Goal: Task Accomplishment & Management: Complete application form

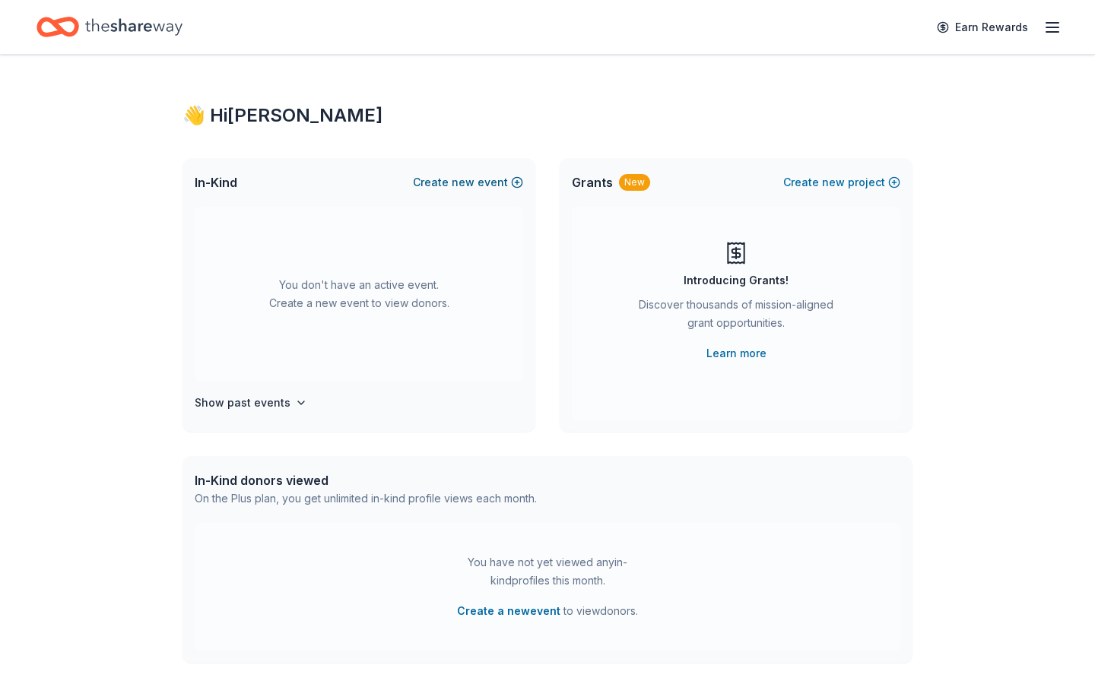
click at [476, 183] on button "Create new event" at bounding box center [468, 182] width 110 height 18
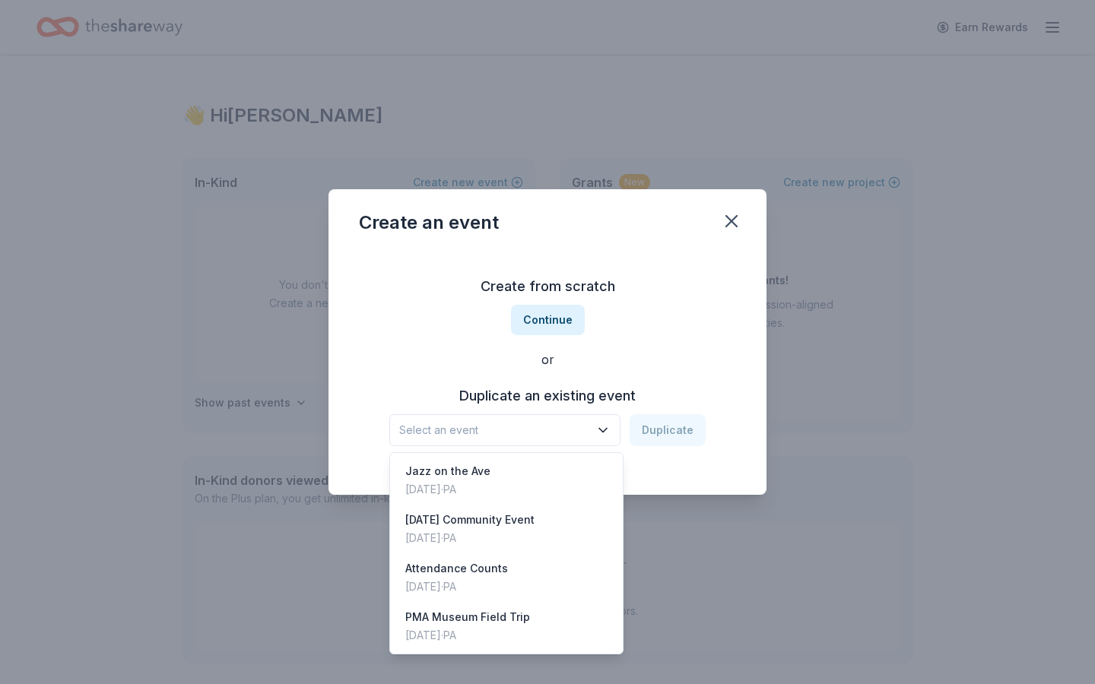
click at [604, 424] on icon "button" at bounding box center [602, 430] width 15 height 15
click at [530, 562] on div "Attendance Counts [DATE] · [GEOGRAPHIC_DATA]" at bounding box center [506, 578] width 227 height 49
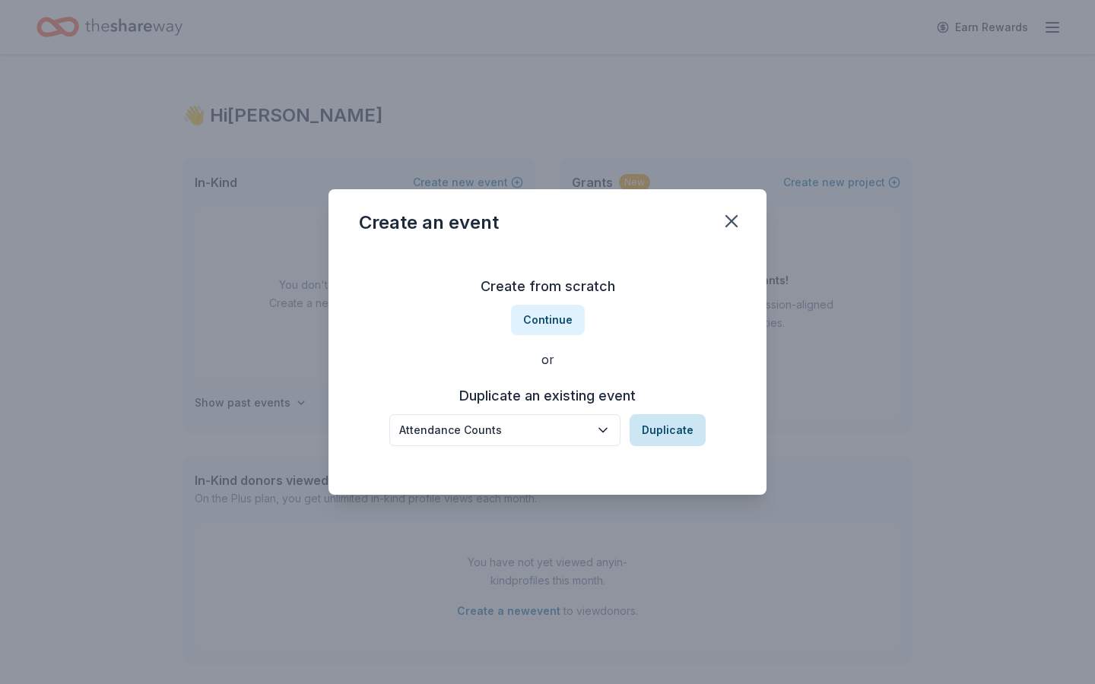
click at [673, 436] on button "Duplicate" at bounding box center [668, 430] width 76 height 32
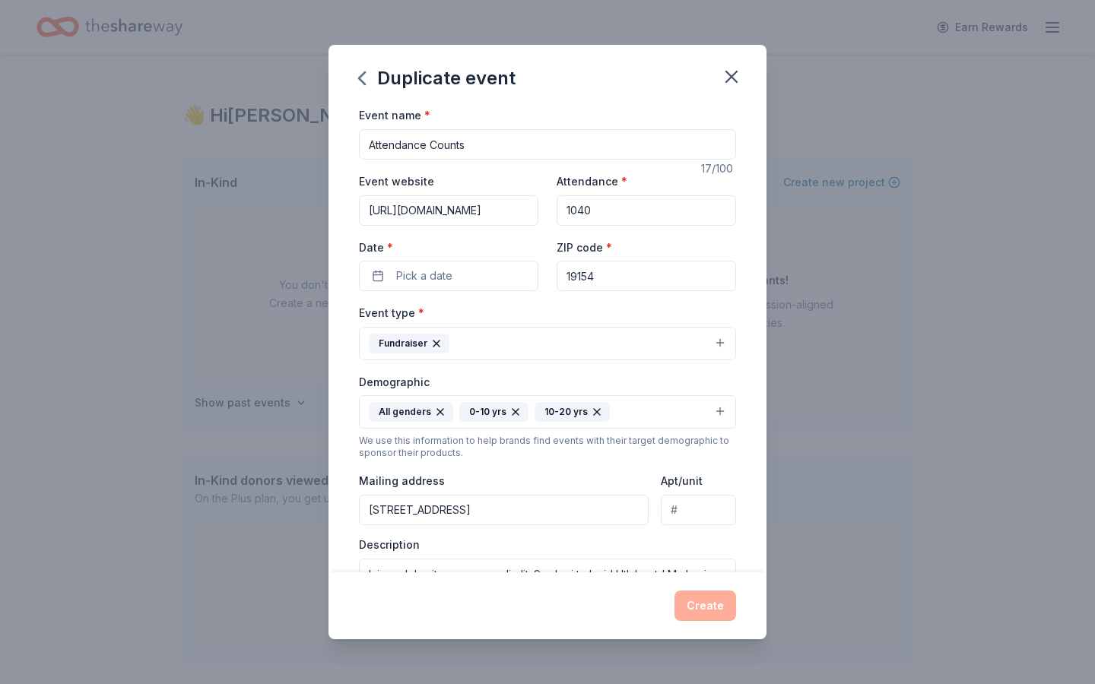
click at [614, 208] on input "1040" at bounding box center [646, 210] width 179 height 30
type input "1100"
click at [511, 274] on button "Pick a date" at bounding box center [448, 276] width 179 height 30
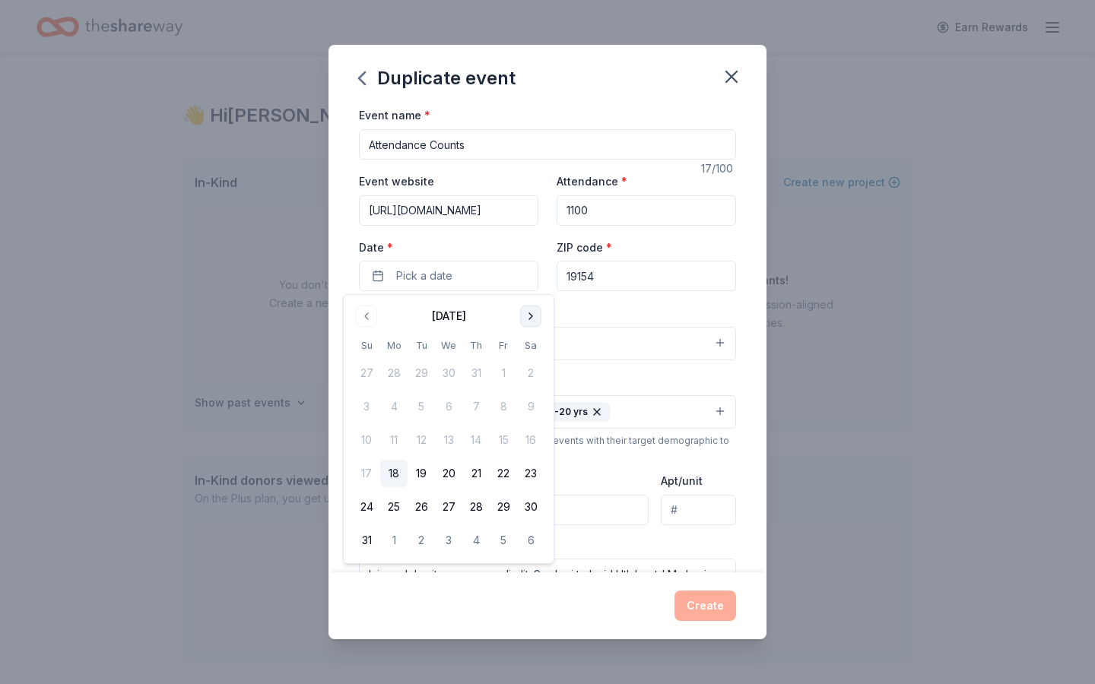
click at [534, 310] on button "Go to next month" at bounding box center [530, 316] width 21 height 21
click at [369, 542] on button "30" at bounding box center [366, 540] width 27 height 27
click at [633, 308] on div "Event type * Fundraiser" at bounding box center [547, 331] width 377 height 57
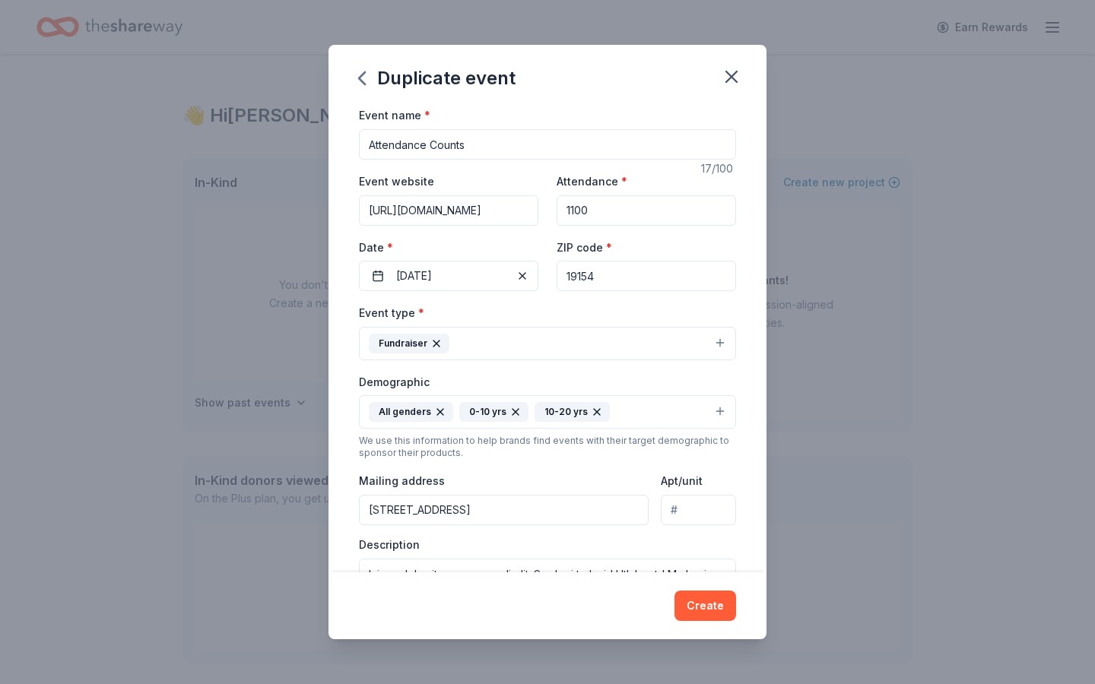
click at [523, 334] on button "Fundraiser" at bounding box center [547, 343] width 377 height 33
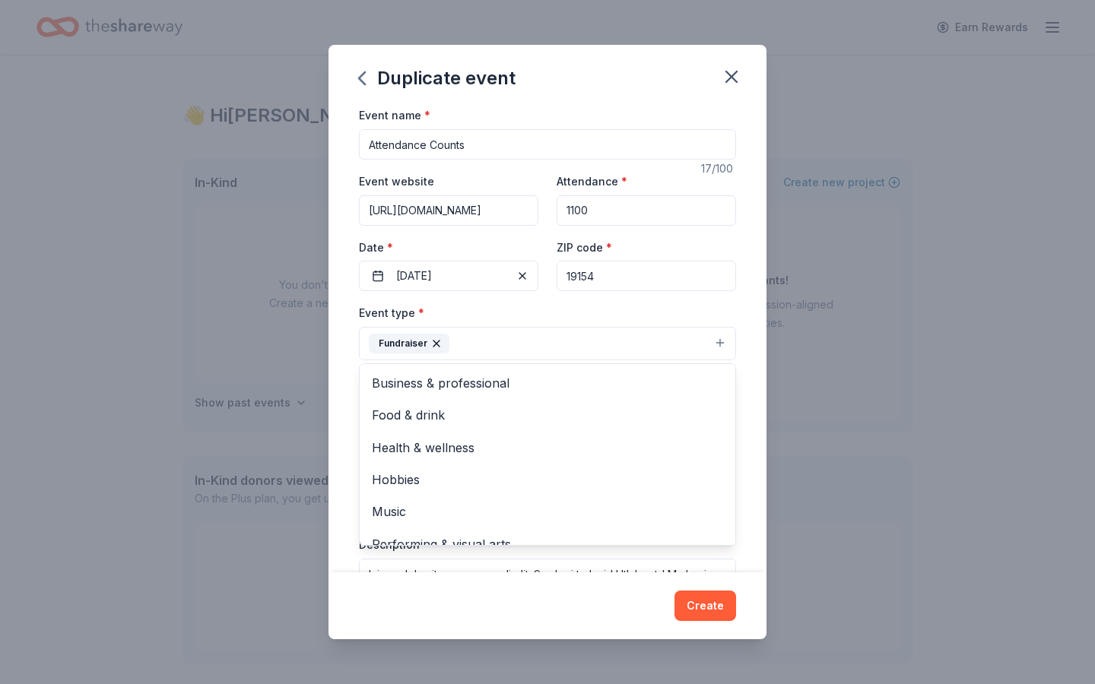
click at [524, 306] on div "Event type * Fundraiser Business & professional Food & drink Health & wellness …" at bounding box center [547, 331] width 377 height 57
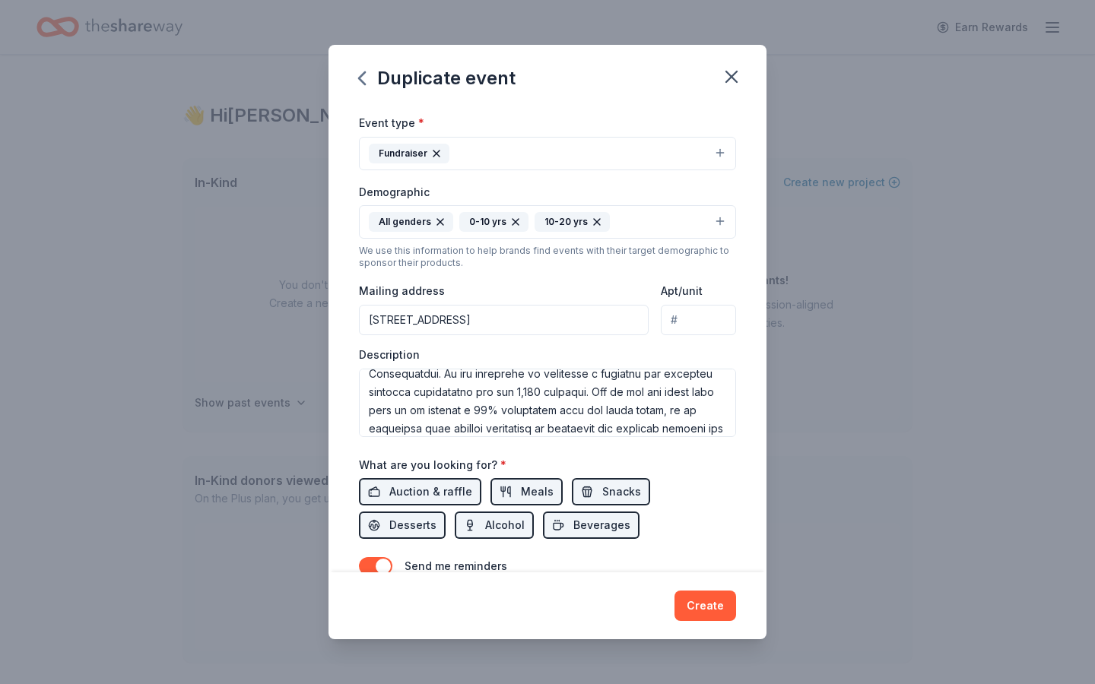
scroll to position [23, 0]
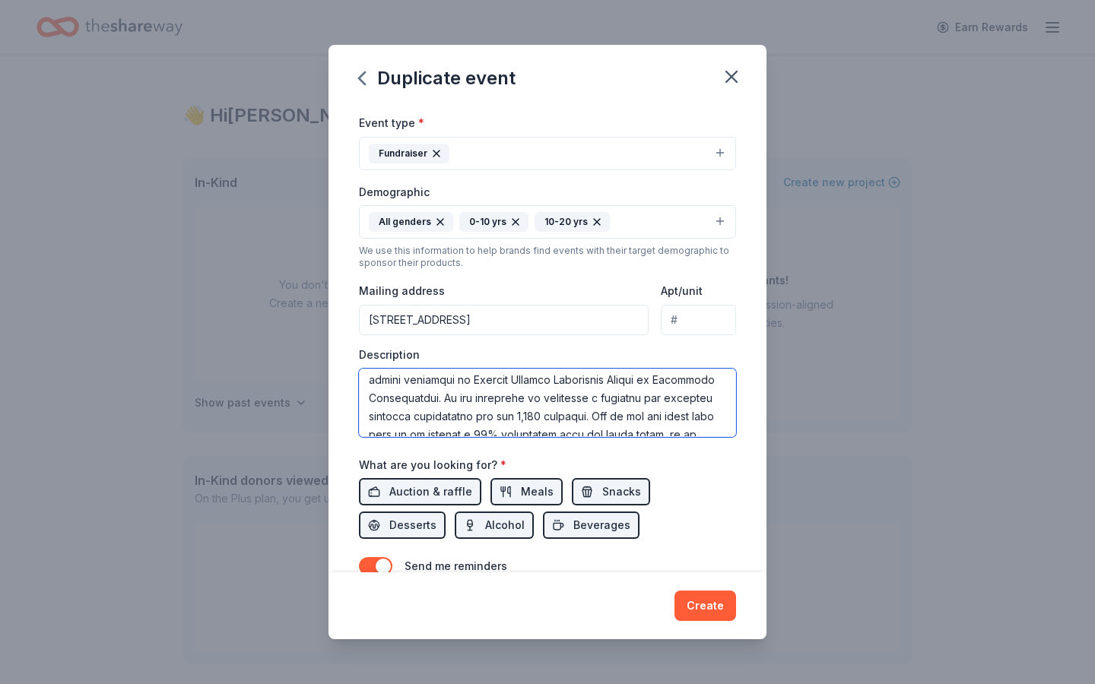
click at [541, 416] on textarea at bounding box center [547, 403] width 377 height 68
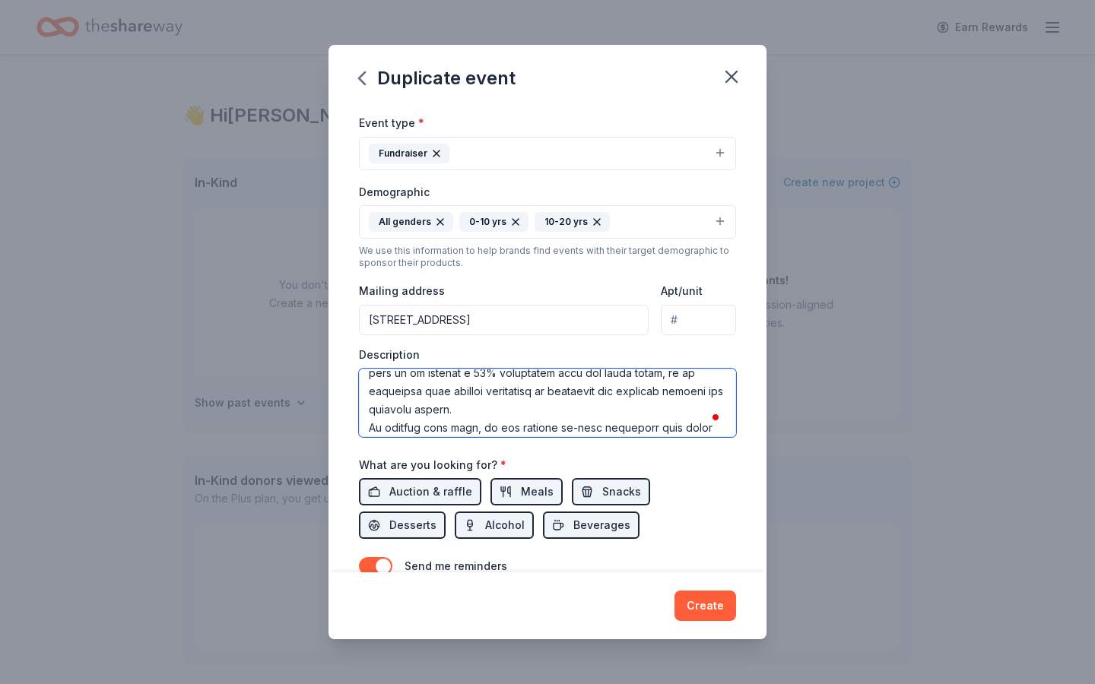
scroll to position [99, 0]
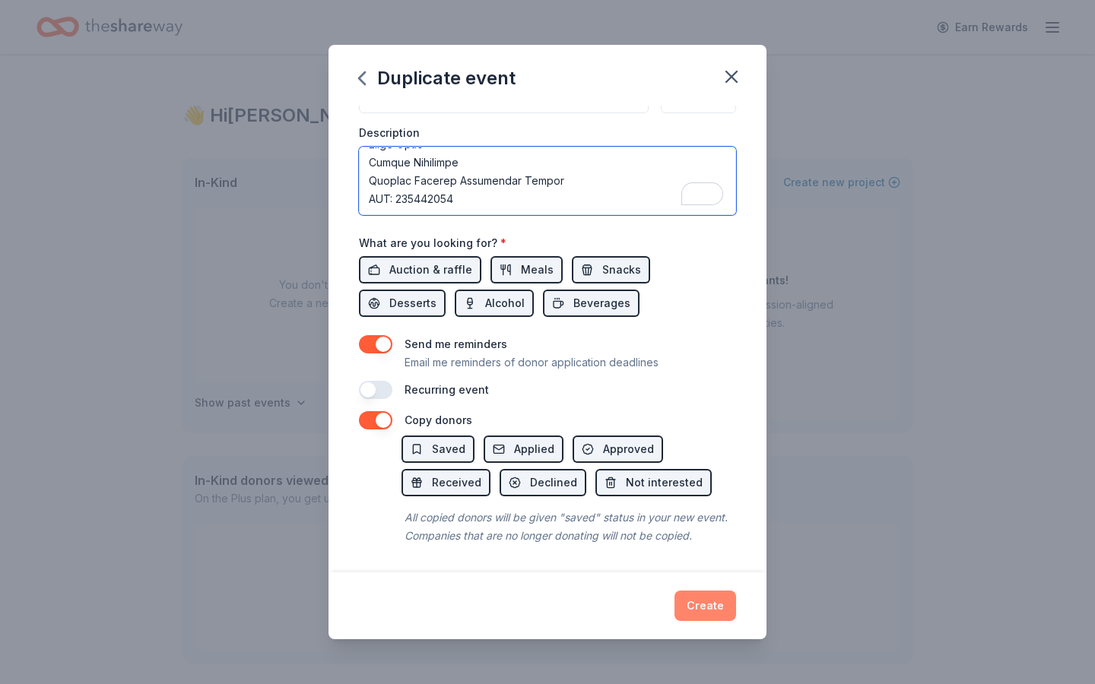
type textarea "I hope this letter finds you well. My name is [PERSON_NAME], and I am the schoo…"
click at [707, 603] on button "Create" at bounding box center [705, 606] width 62 height 30
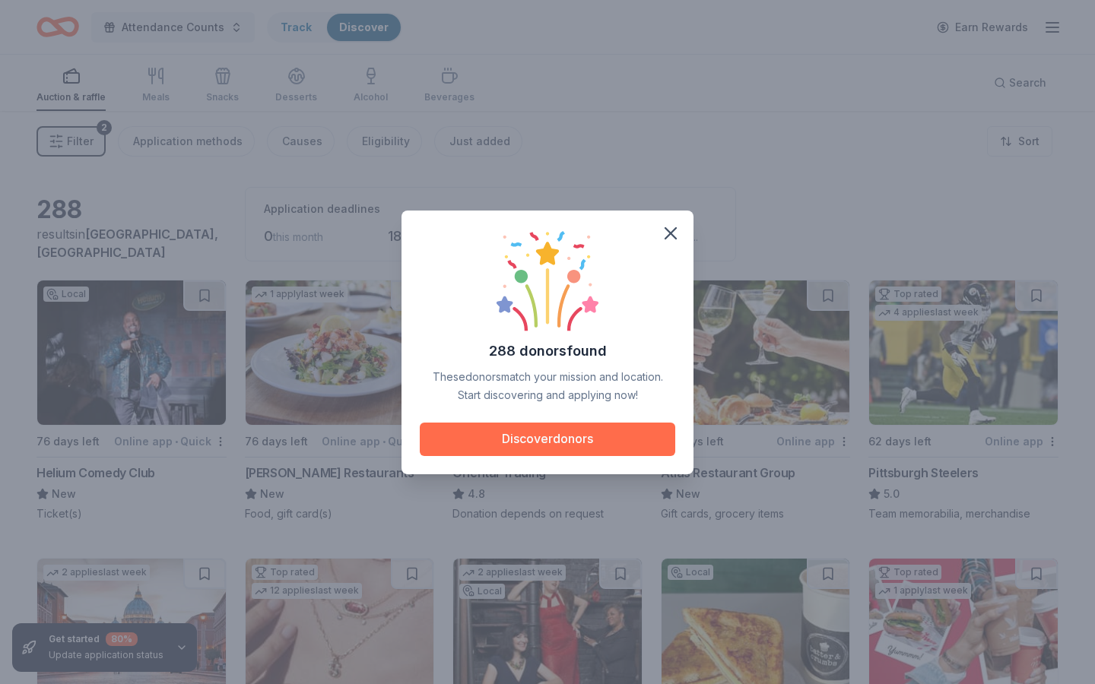
click at [528, 443] on button "Discover donors" at bounding box center [547, 439] width 255 height 33
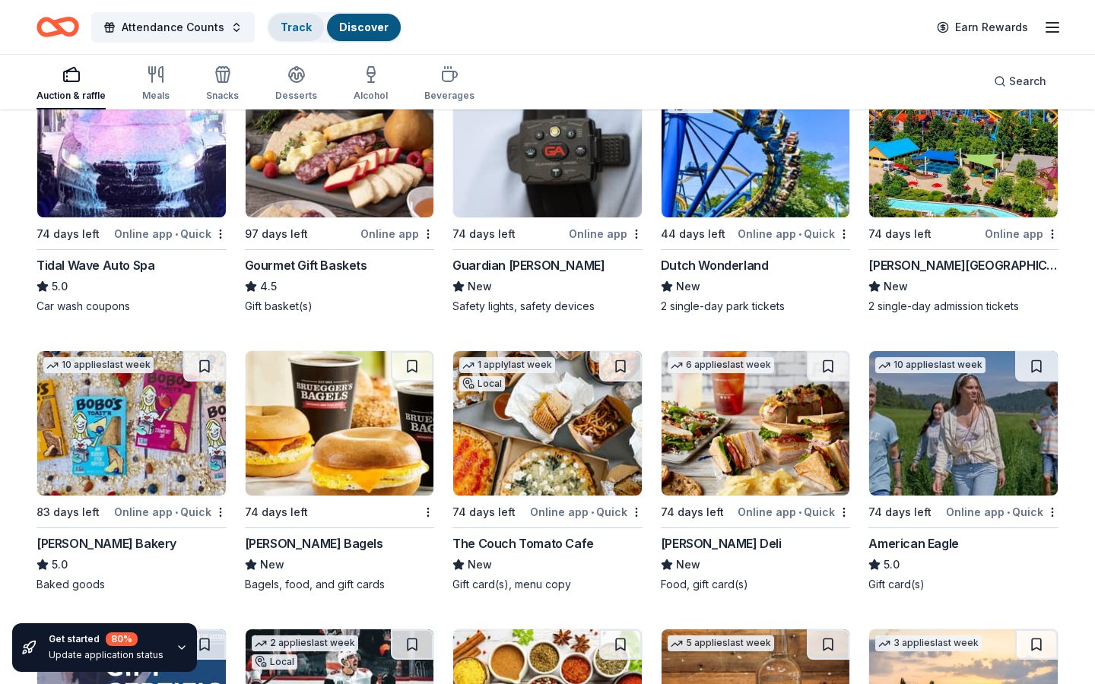
scroll to position [1642, 0]
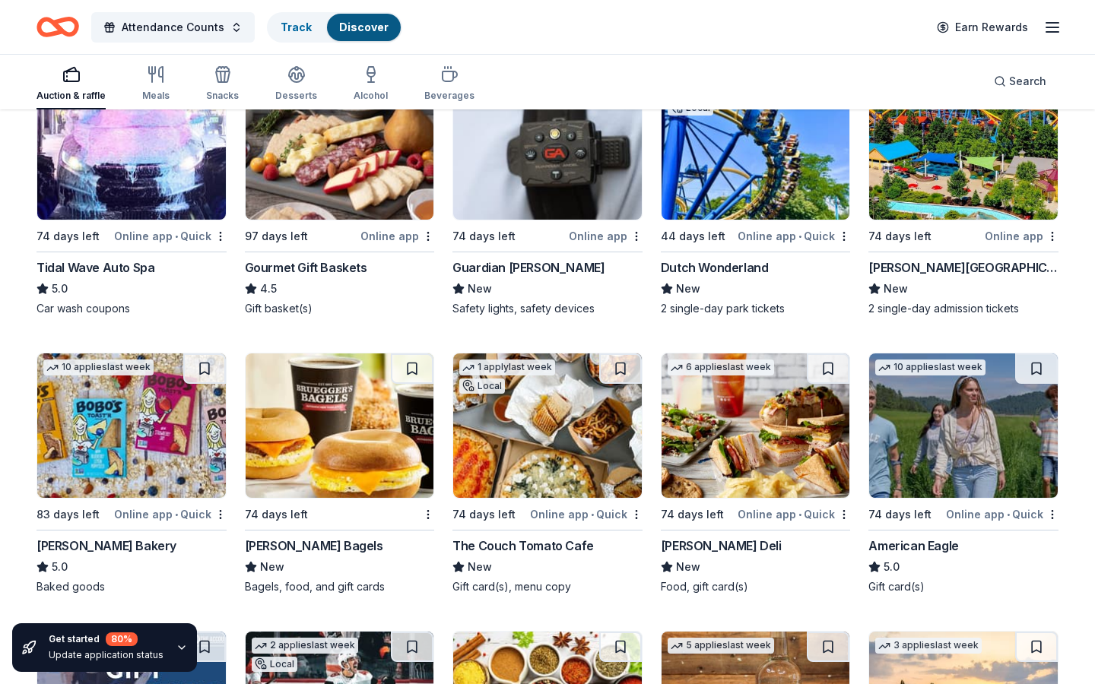
click at [48, 32] on icon "Home" at bounding box center [51, 26] width 24 height 15
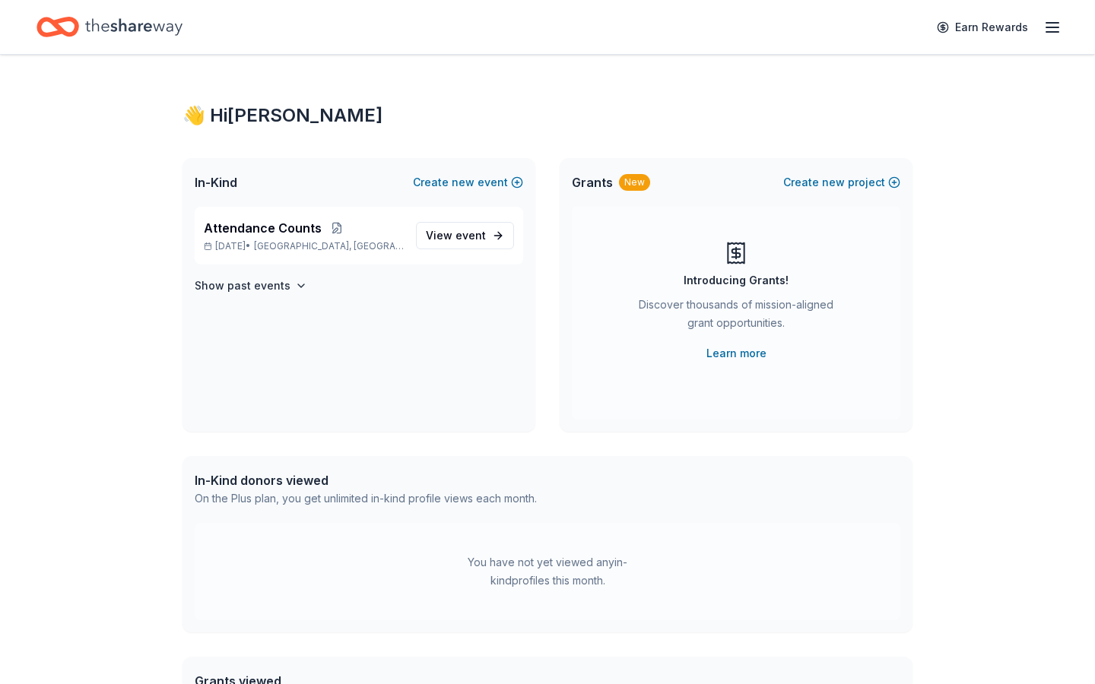
click at [116, 30] on icon "Home" at bounding box center [133, 26] width 97 height 17
click at [290, 228] on span "Attendance Counts" at bounding box center [263, 228] width 118 height 18
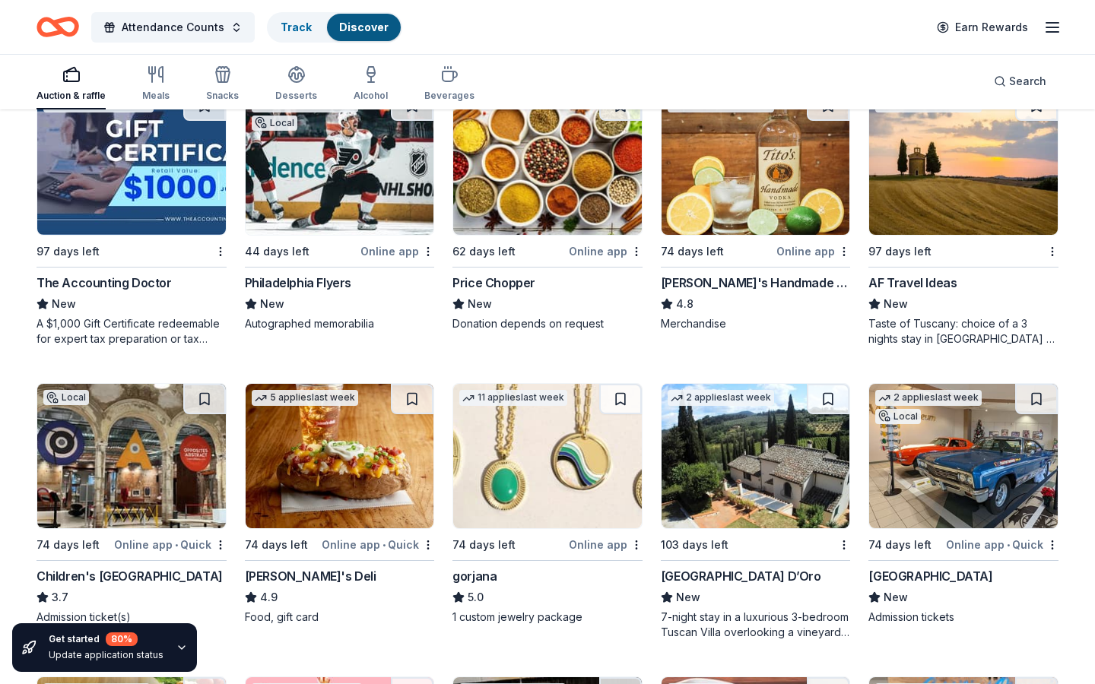
scroll to position [2186, 0]
